Goal: Find specific page/section: Find specific page/section

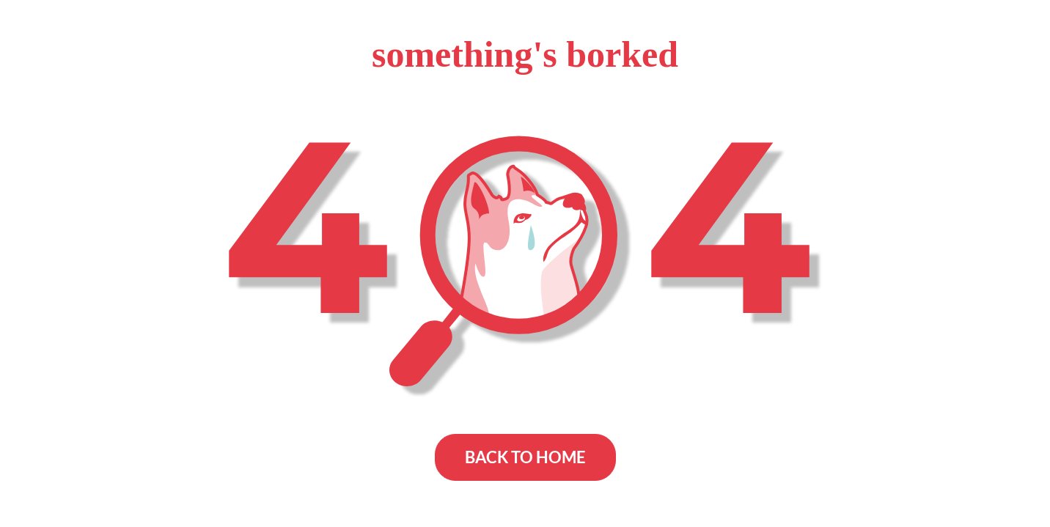
click at [511, 450] on div "BACK TO HOME" at bounding box center [525, 457] width 181 height 47
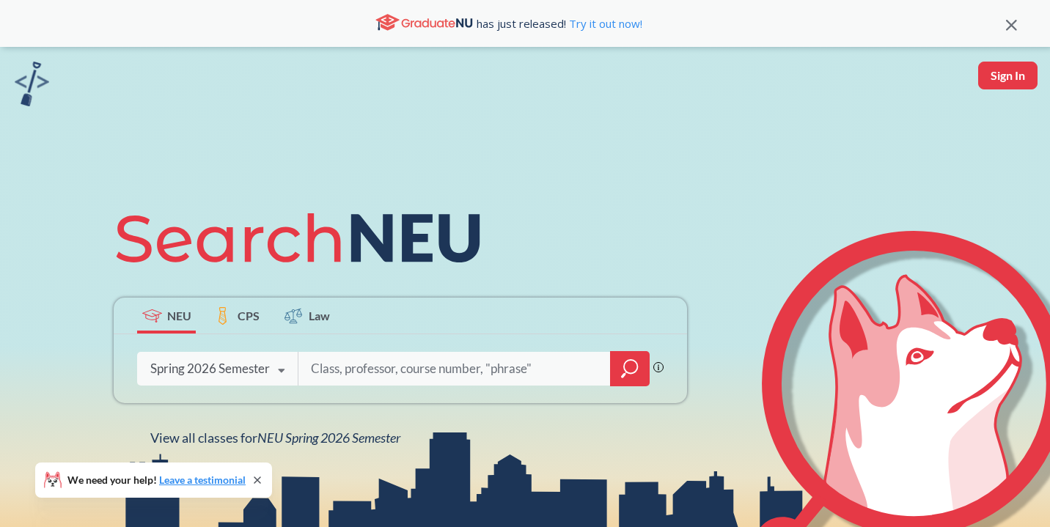
click at [631, 375] on icon "magnifying glass" at bounding box center [630, 369] width 18 height 21
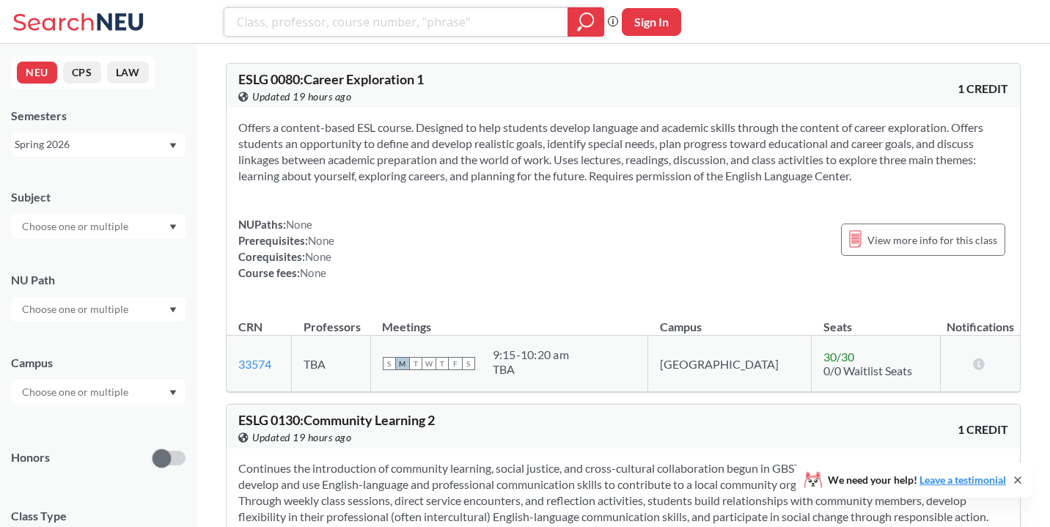
click at [392, 21] on input "search" at bounding box center [396, 22] width 322 height 25
click at [123, 226] on input "text" at bounding box center [76, 227] width 123 height 18
click at [94, 271] on div "MATH ( 48 )" at bounding box center [102, 265] width 166 height 16
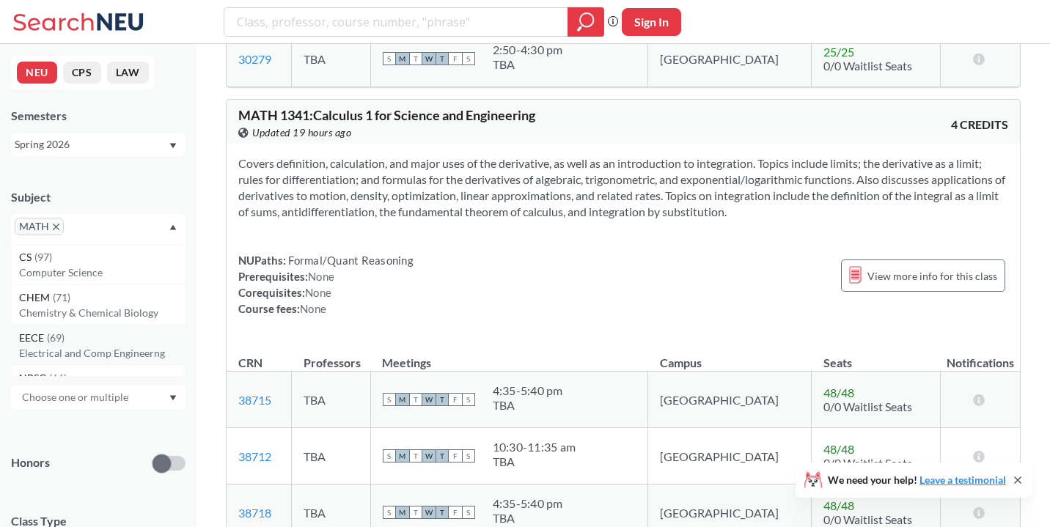
scroll to position [2946, 0]
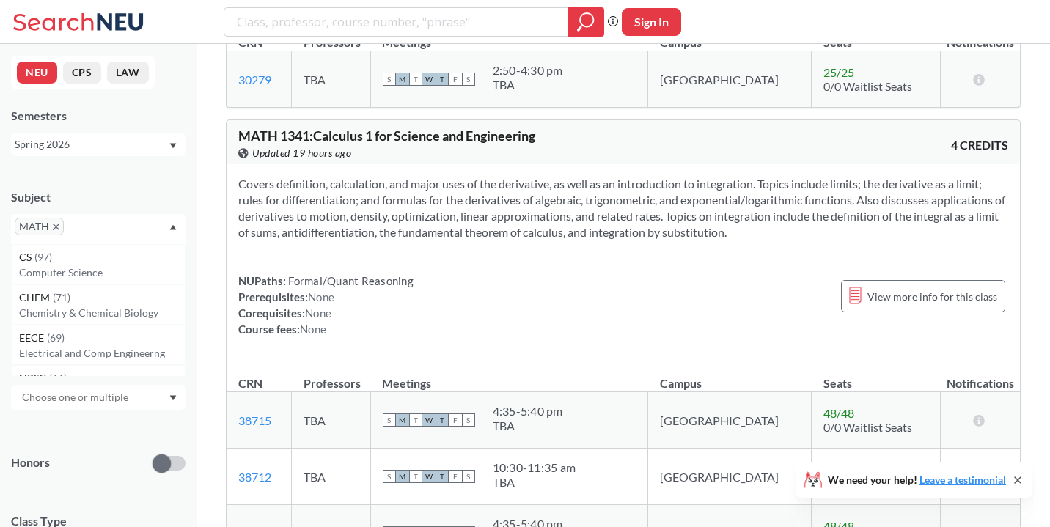
click at [59, 231] on span "MATH" at bounding box center [39, 227] width 49 height 18
click at [53, 229] on icon "X to remove pill" at bounding box center [56, 227] width 7 height 7
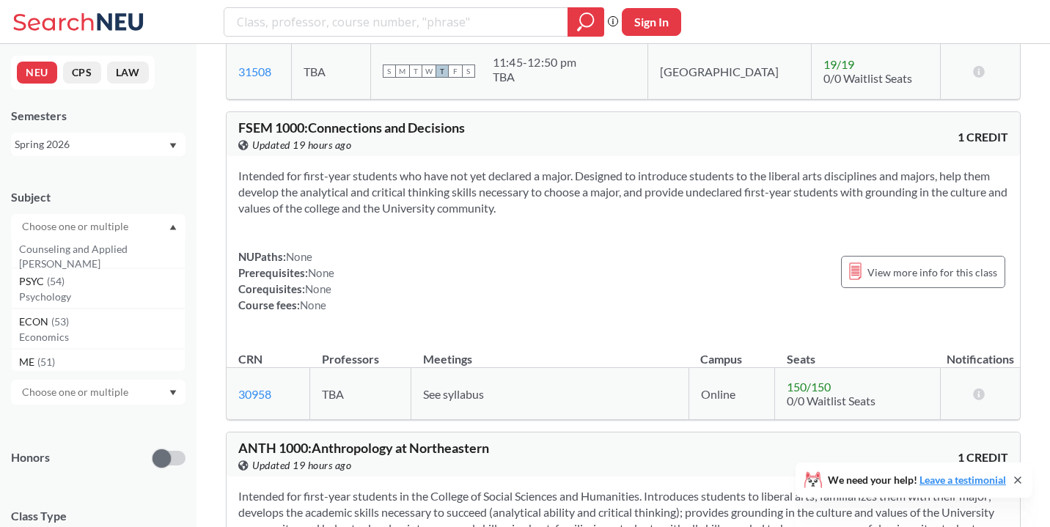
scroll to position [174, 0]
click at [59, 328] on p "Economics" at bounding box center [102, 335] width 166 height 15
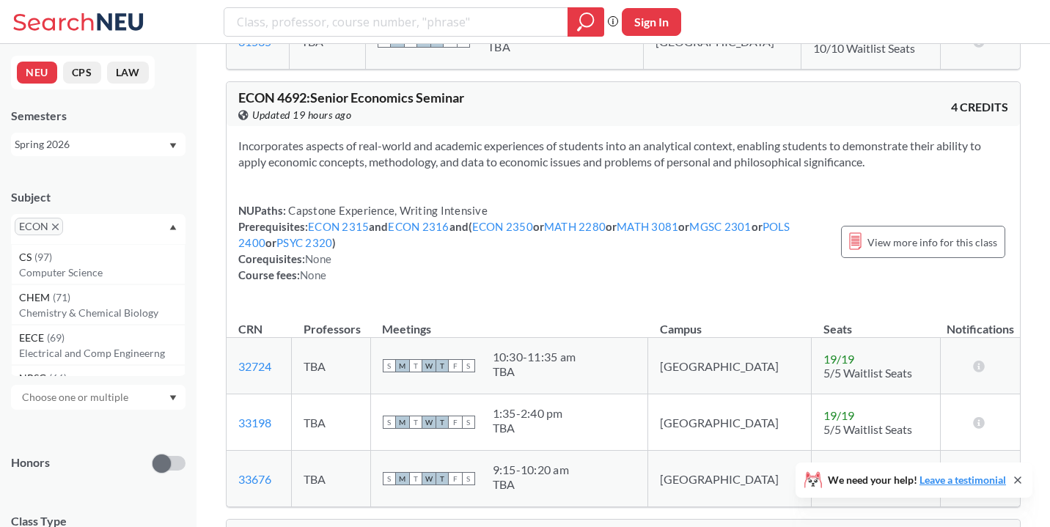
scroll to position [12615, 0]
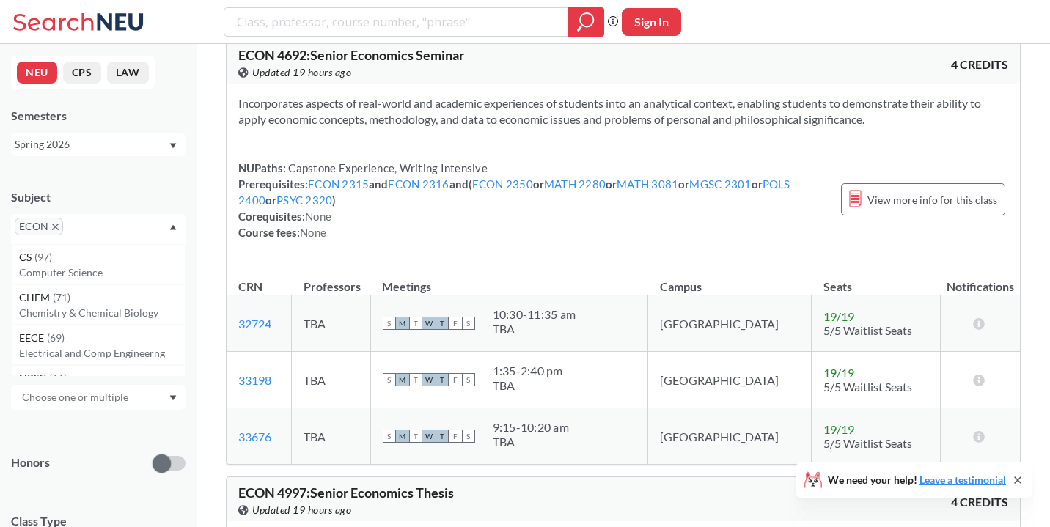
click at [52, 227] on icon "X to remove pill" at bounding box center [55, 227] width 7 height 7
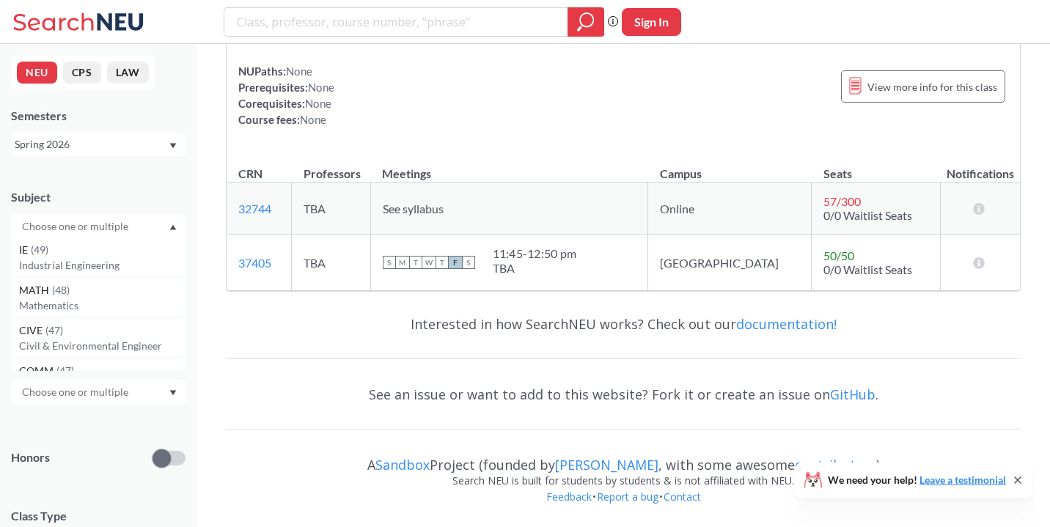
scroll to position [329, 0]
click at [63, 287] on span "( 48 )" at bounding box center [61, 285] width 18 height 12
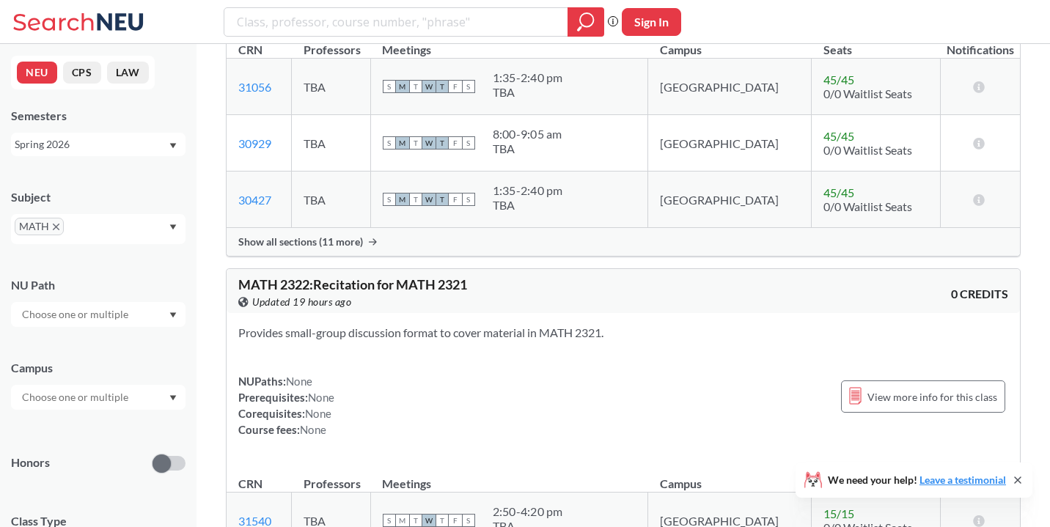
click at [382, 313] on div "Provides small-group discussion format to cover material in MATH 2321. NUPaths:…" at bounding box center [623, 387] width 793 height 148
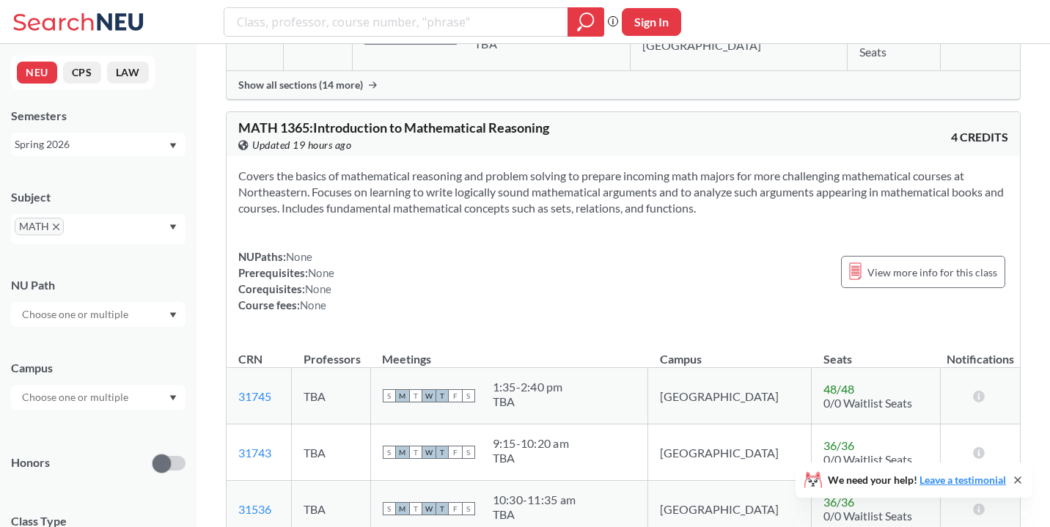
scroll to position [3942, 0]
